Goal: Information Seeking & Learning: Learn about a topic

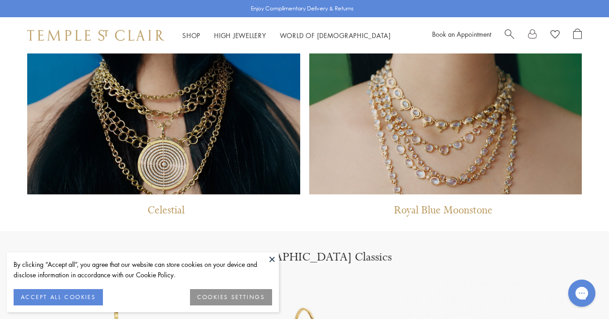
scroll to position [1780, 0]
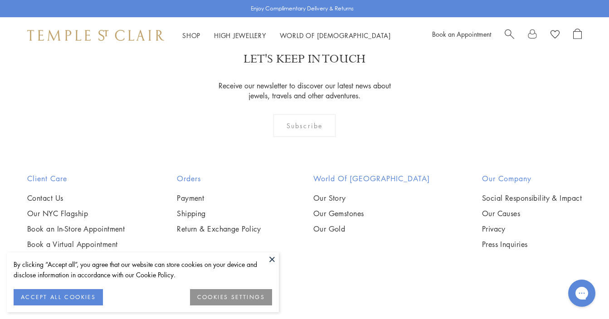
click at [271, 257] on button at bounding box center [272, 260] width 14 height 14
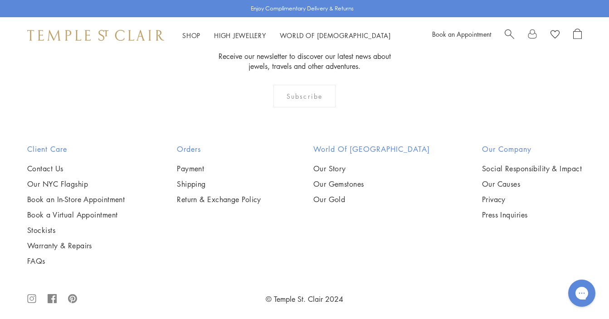
scroll to position [1811, 0]
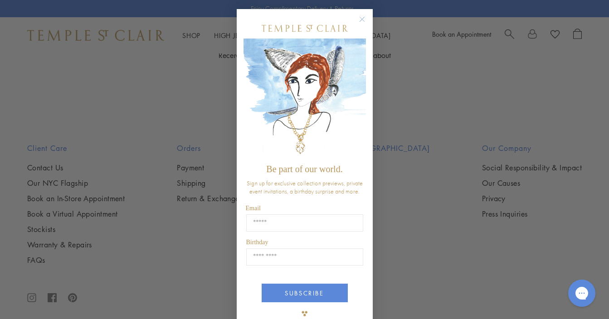
click at [362, 20] on circle "Close dialog" at bounding box center [362, 19] width 11 height 11
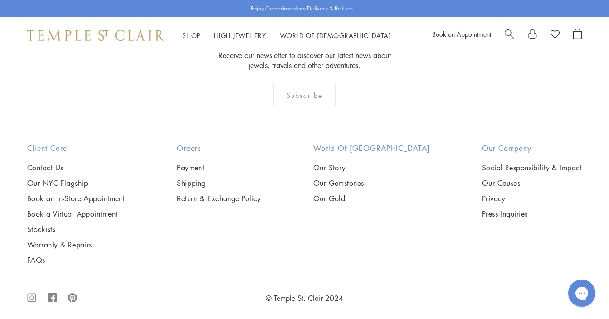
scroll to position [1816, 0]
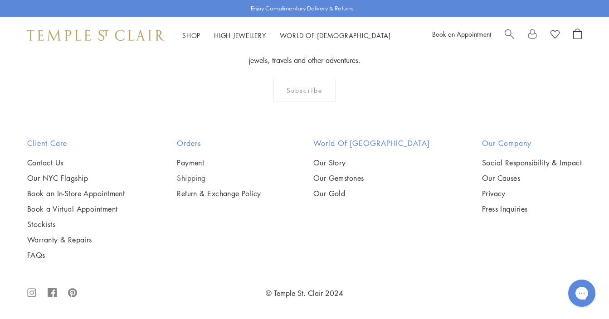
click at [205, 176] on link "Shipping" at bounding box center [219, 178] width 84 height 10
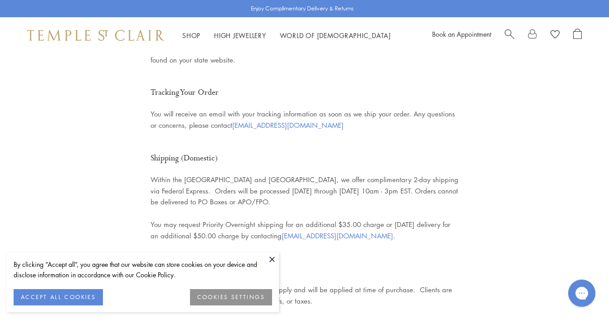
click at [270, 255] on button at bounding box center [272, 260] width 14 height 14
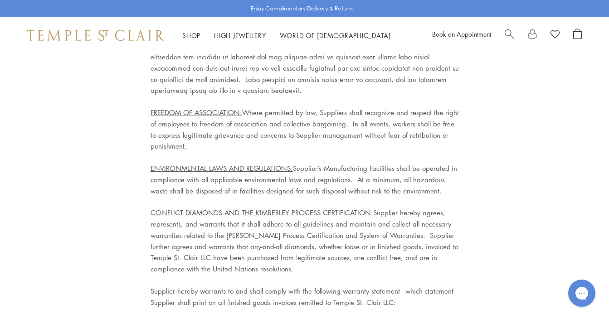
scroll to position [4187, 0]
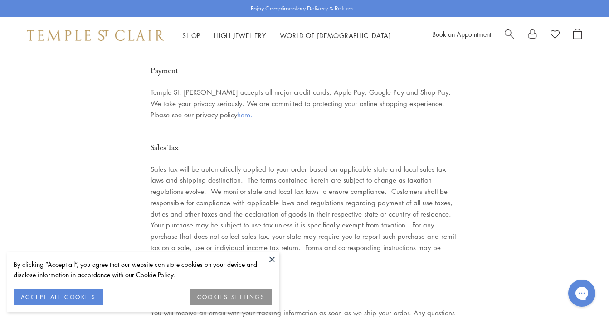
scroll to position [1090, 0]
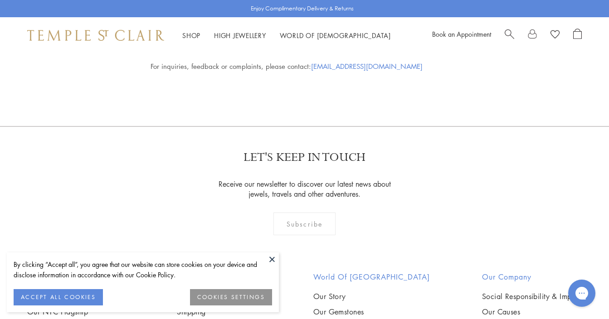
click at [270, 259] on button at bounding box center [272, 260] width 14 height 14
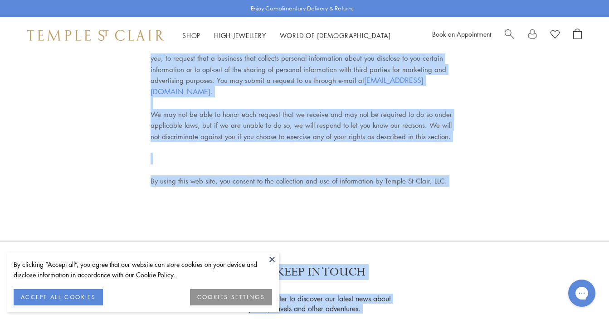
scroll to position [5692, 0]
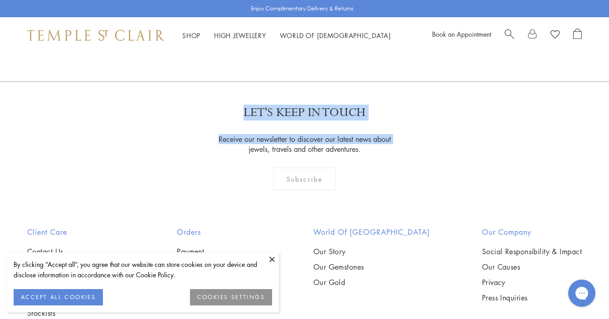
drag, startPoint x: 137, startPoint y: 117, endPoint x: 211, endPoint y: 59, distance: 93.7
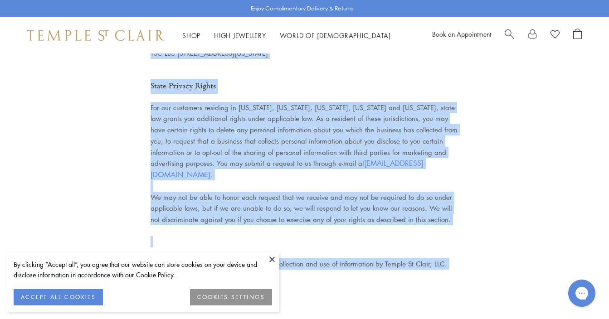
scroll to position [5455, 0]
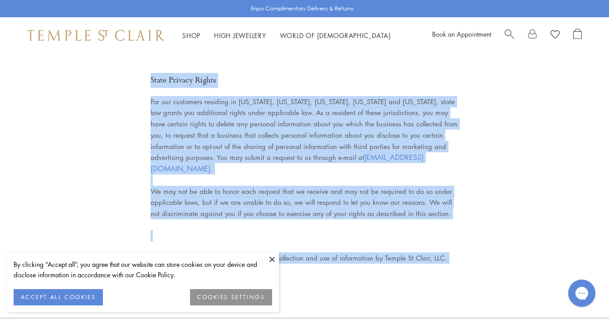
copy div "Temple St. Clair LLC (“Temple St. Clair,” “we”, “us” or “our”) respects you (“y…"
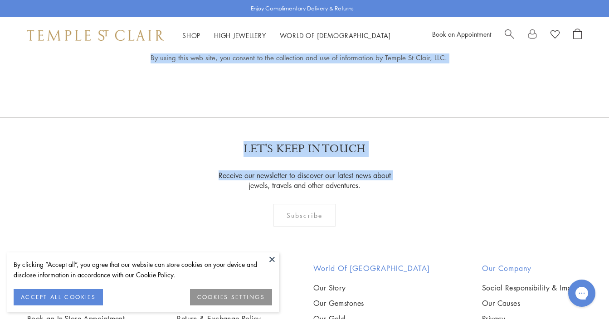
scroll to position [5692, 0]
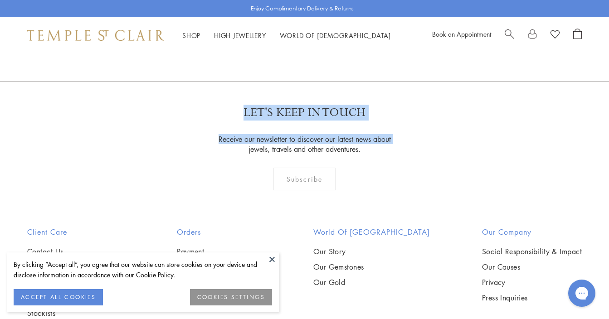
click at [273, 260] on button at bounding box center [272, 260] width 14 height 14
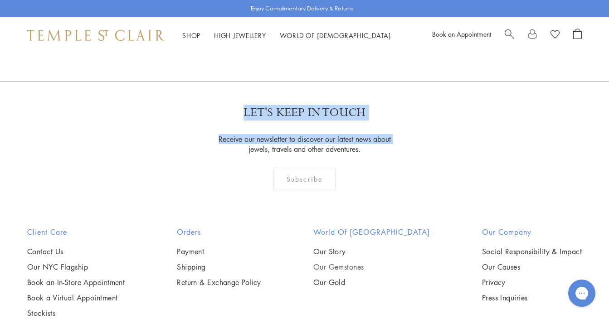
click at [361, 262] on link "Our Gemstones" at bounding box center [371, 267] width 117 height 10
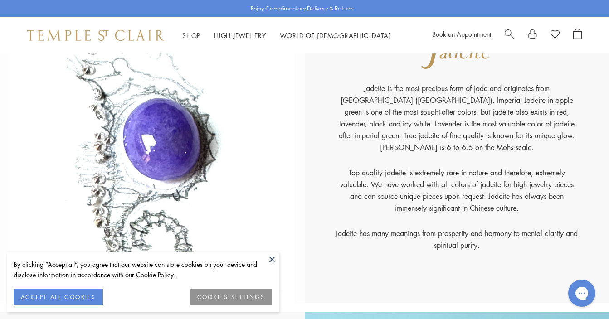
scroll to position [4002, 0]
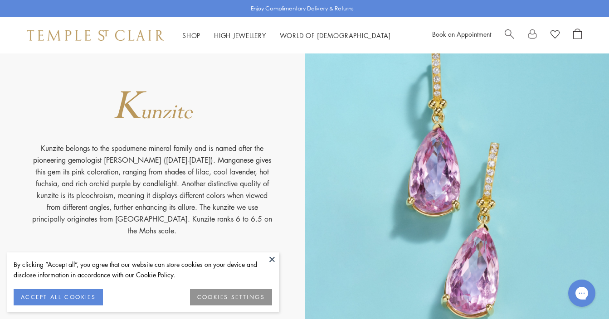
click at [272, 259] on button at bounding box center [272, 260] width 14 height 14
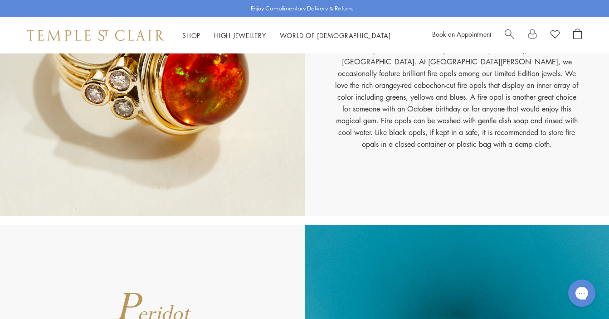
scroll to position [5130, 0]
